Goal: Transaction & Acquisition: Download file/media

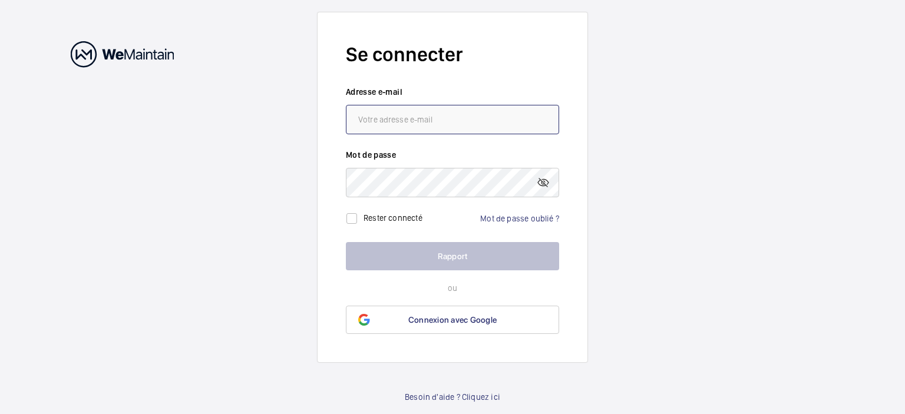
type input "[EMAIL_ADDRESS][PERSON_NAME][DOMAIN_NAME]"
click at [375, 214] on font "Rester connecté" at bounding box center [393, 217] width 59 height 9
checkbox input "true"
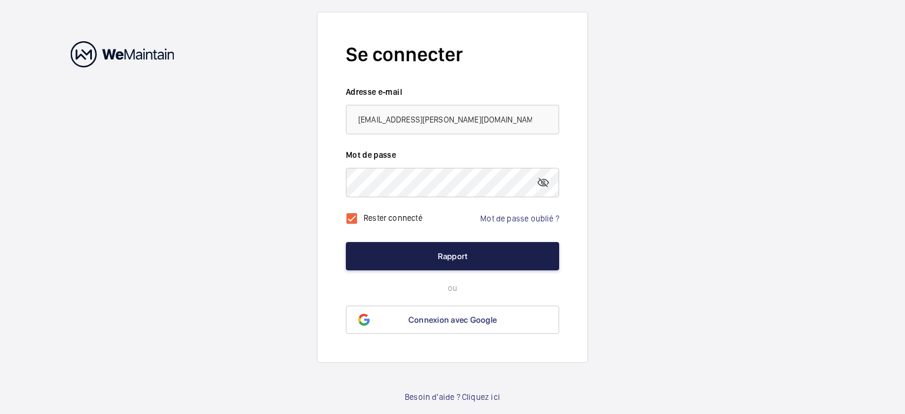
click at [492, 248] on button "Rapport" at bounding box center [452, 256] width 213 height 28
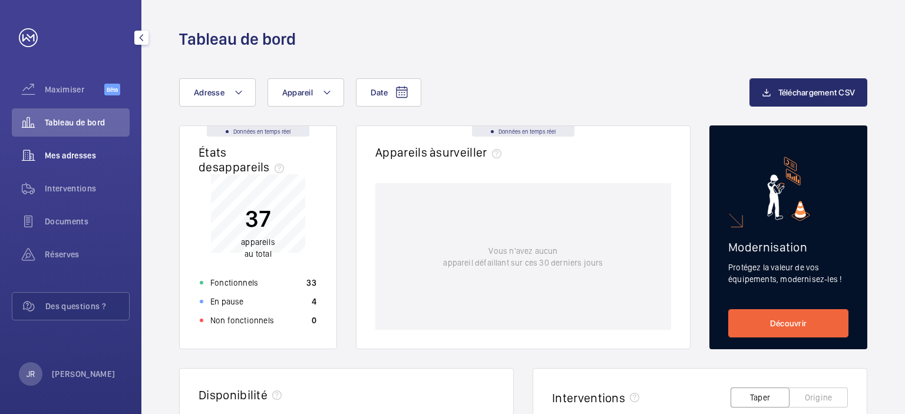
click at [85, 157] on font "Mes adresses" at bounding box center [70, 155] width 51 height 9
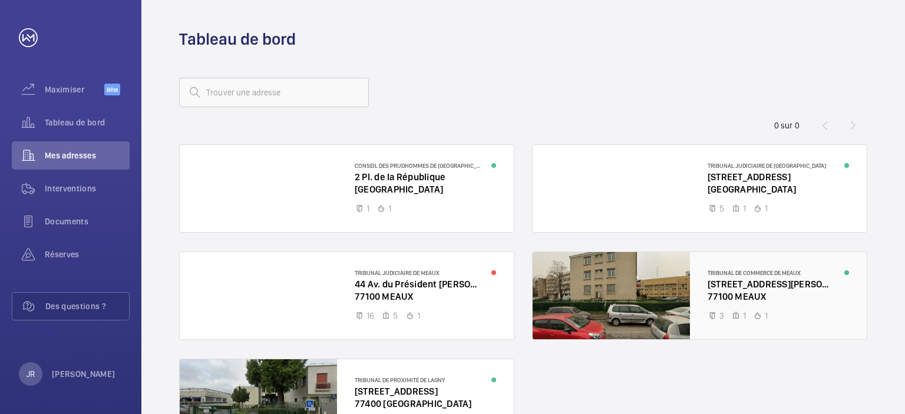
scroll to position [59, 0]
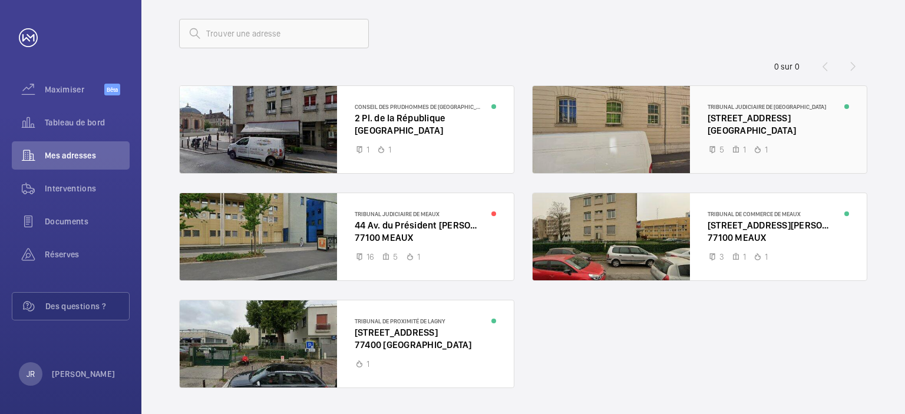
click at [739, 124] on div at bounding box center [700, 129] width 334 height 87
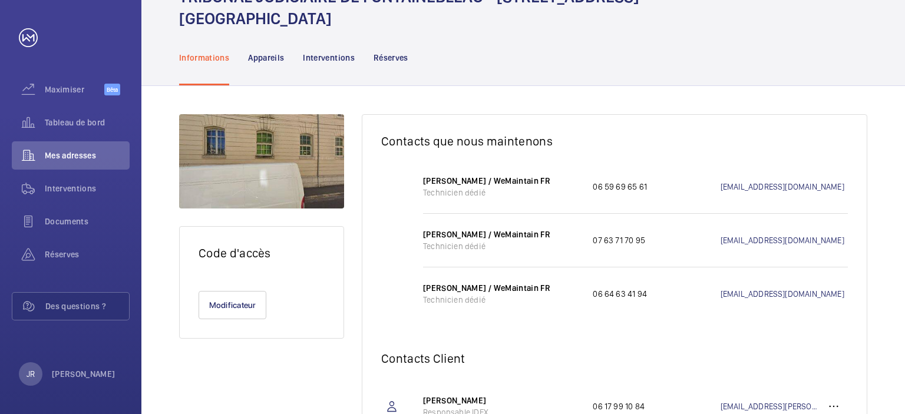
scroll to position [45, 0]
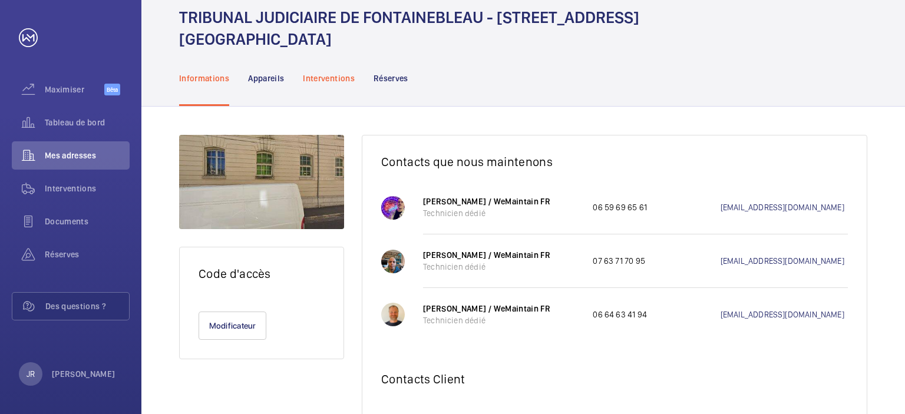
click at [332, 77] on font "Interventions" at bounding box center [329, 78] width 52 height 9
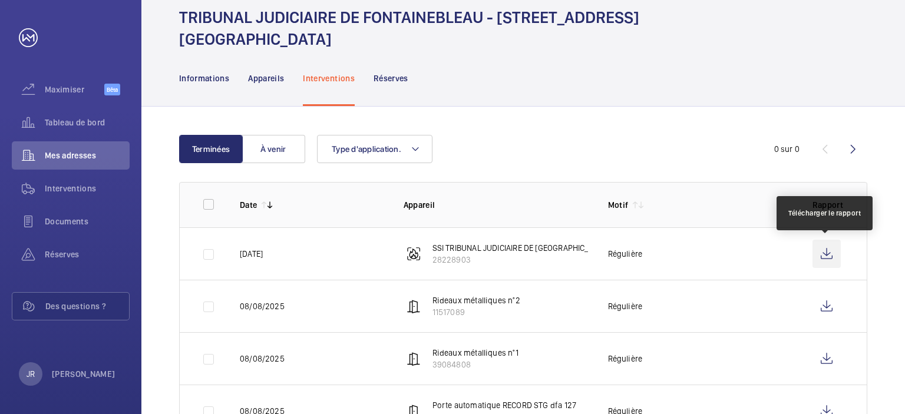
click at [826, 256] on wm-front-icon-button at bounding box center [827, 254] width 28 height 28
